Goal: Use online tool/utility

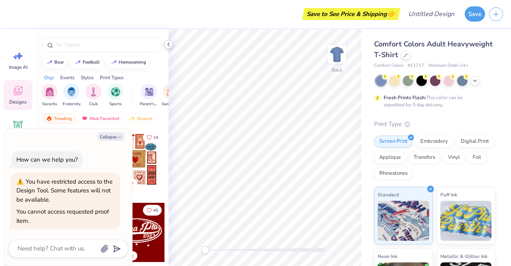
click at [167, 46] on icon at bounding box center [168, 44] width 6 height 6
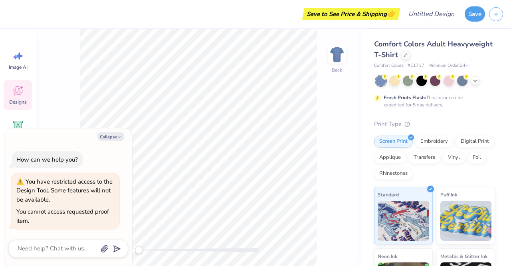
type textarea "x"
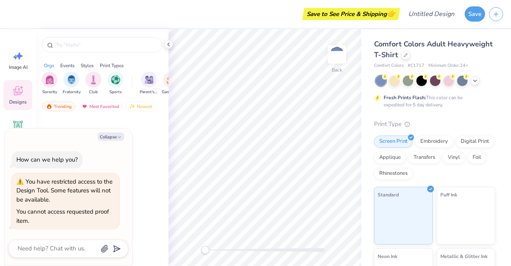
type textarea "x"
